Goal: Complete application form: Complete application form

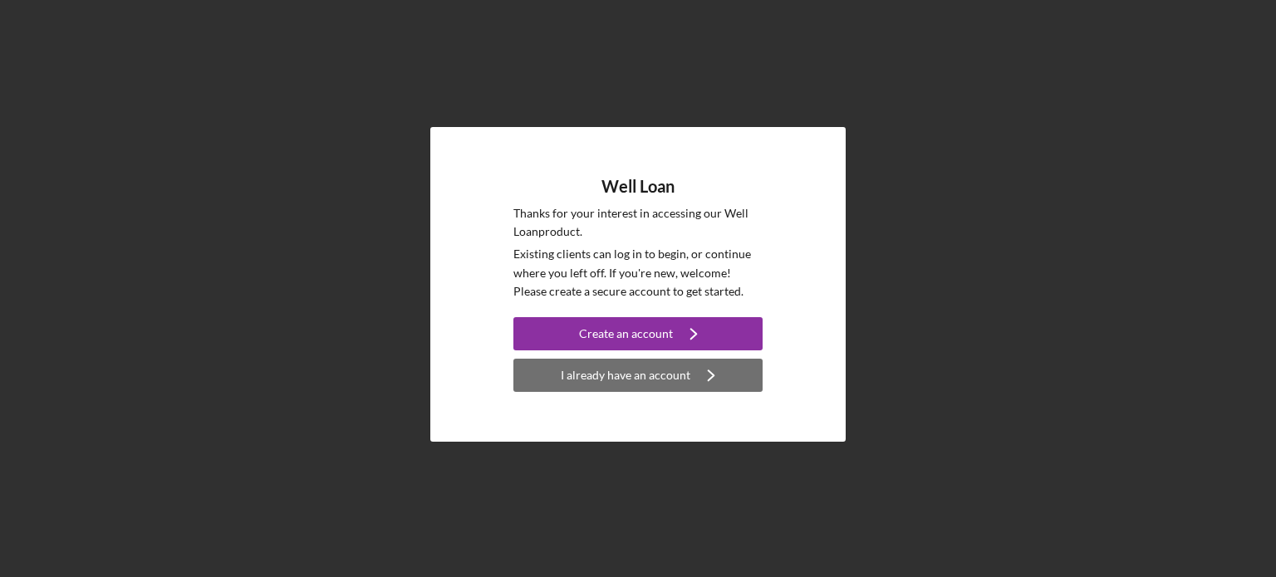
click at [622, 380] on div "I already have an account" at bounding box center [626, 375] width 130 height 33
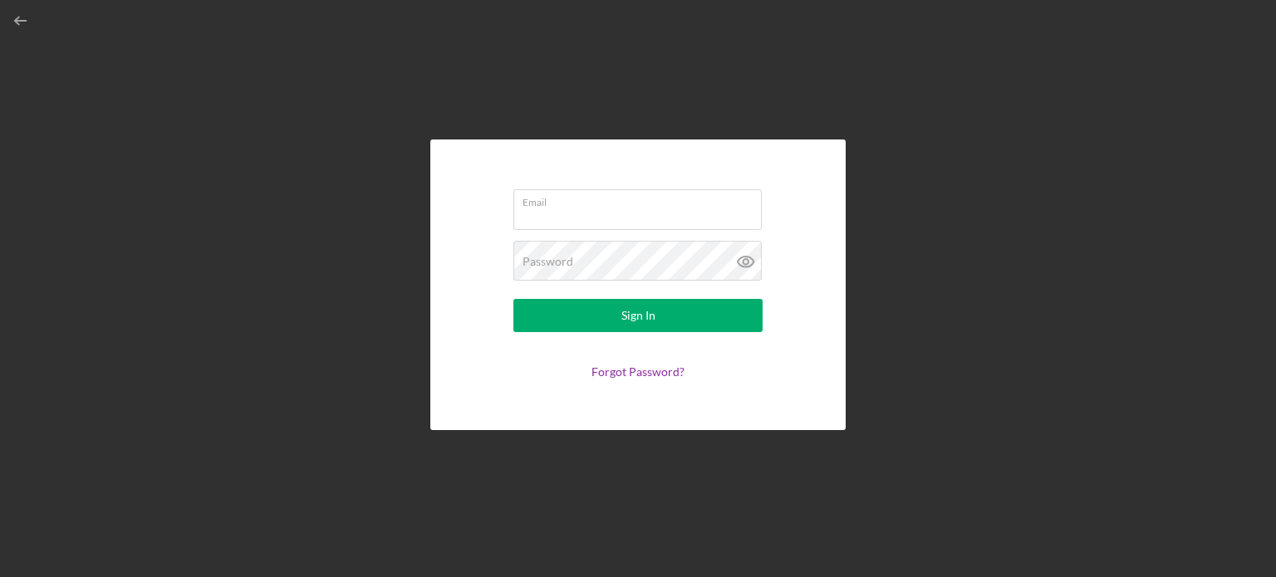
type input "[EMAIL_ADDRESS][DOMAIN_NAME]"
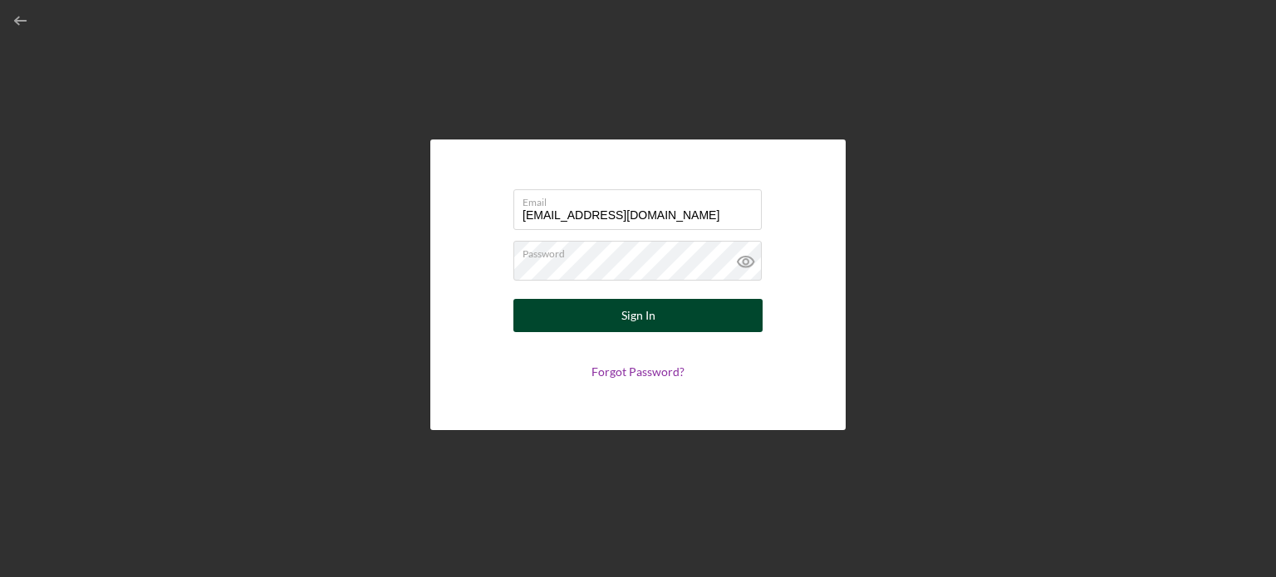
click at [635, 312] on div "Sign In" at bounding box center [639, 315] width 34 height 33
